Goal: Task Accomplishment & Management: Use online tool/utility

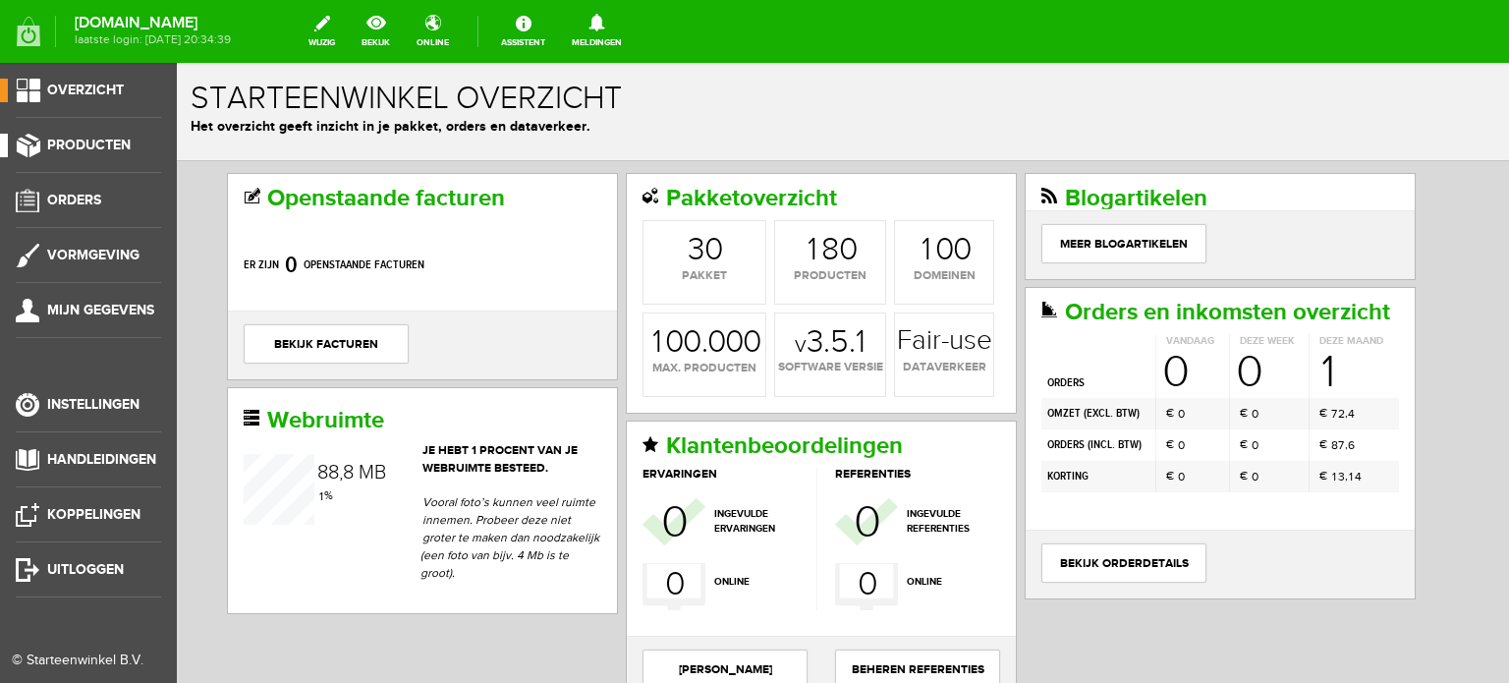
click at [86, 137] on span "Producten" at bounding box center [89, 145] width 84 height 17
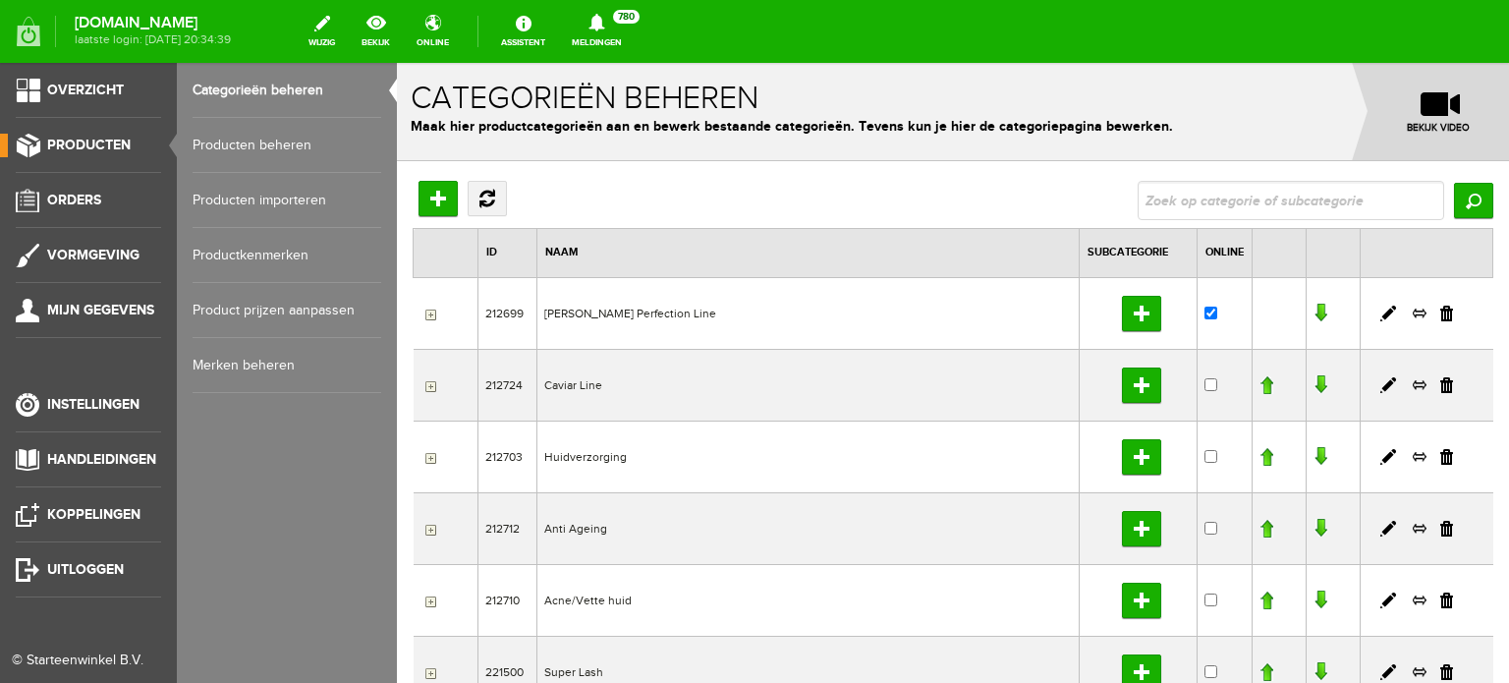
click at [267, 142] on link "Producten beheren" at bounding box center [287, 145] width 189 height 55
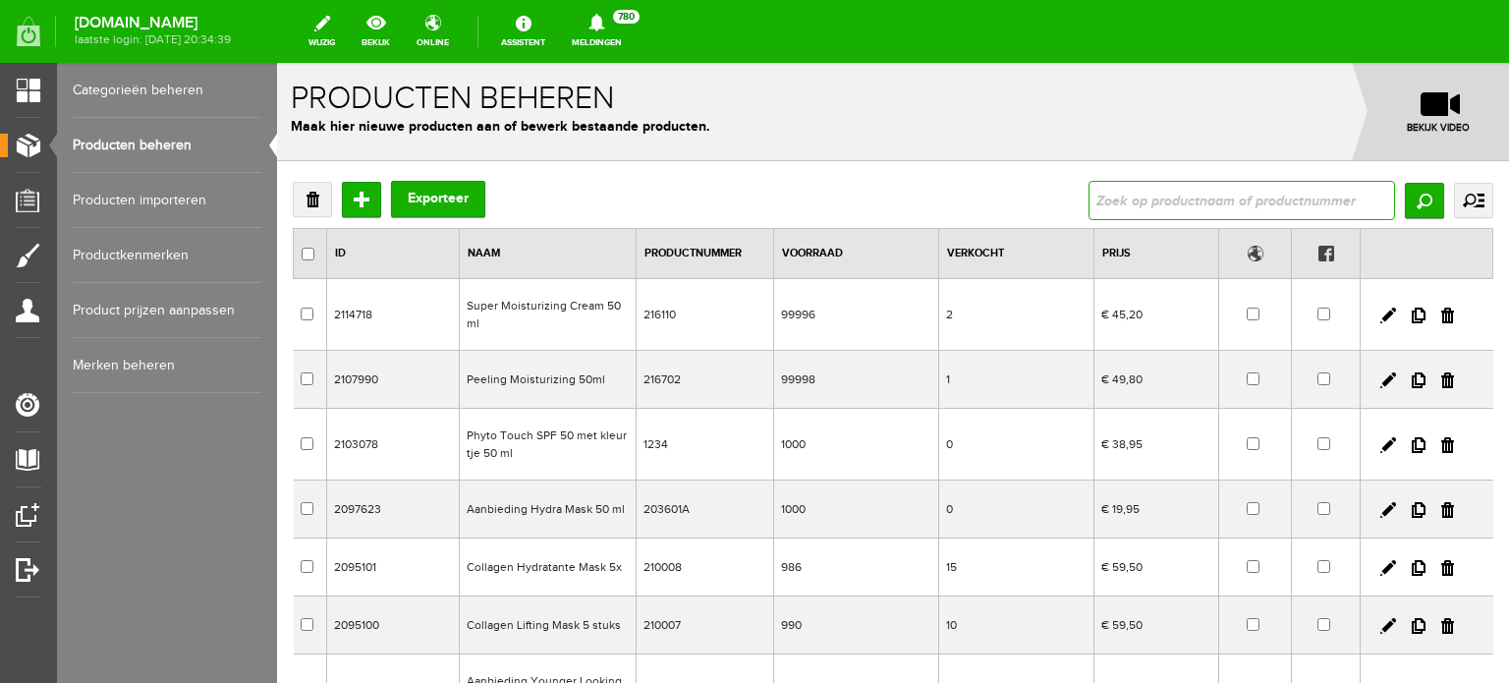
click at [1093, 201] on input "text" at bounding box center [1242, 200] width 307 height 39
type input "hydra mousse"
click at [1411, 197] on input "Zoeken" at bounding box center [1424, 200] width 39 height 35
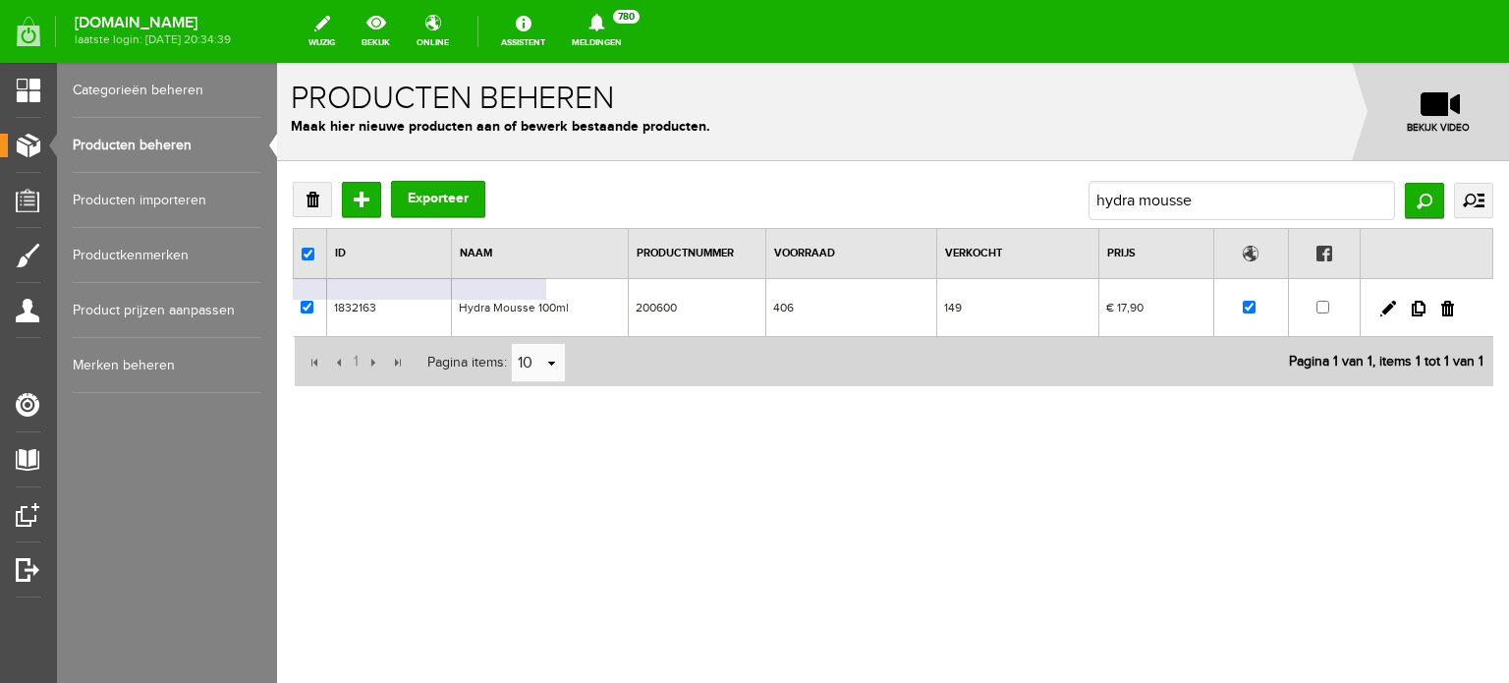
click at [551, 305] on td "Hydra Mousse 100ml" at bounding box center [540, 308] width 177 height 58
